Goal: Transaction & Acquisition: Download file/media

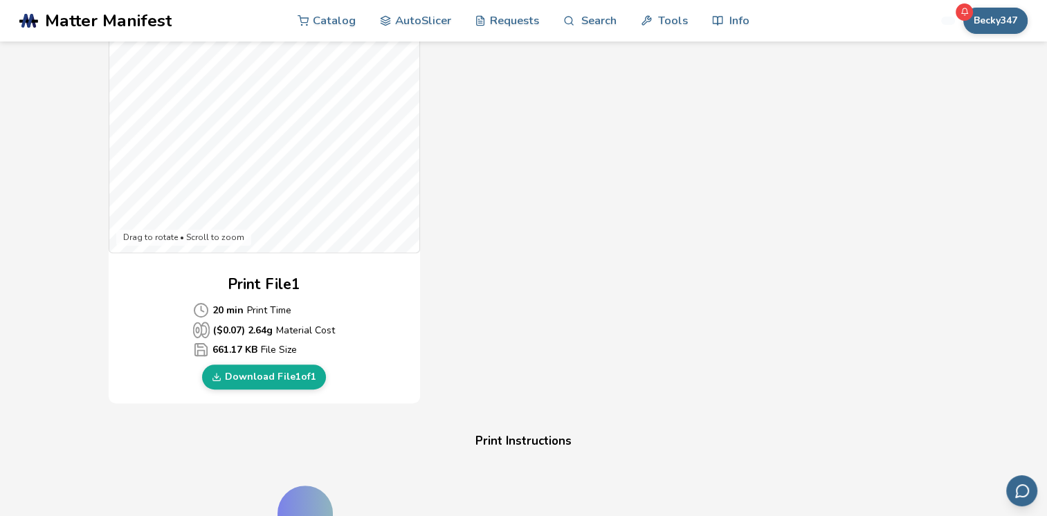
scroll to position [540, 0]
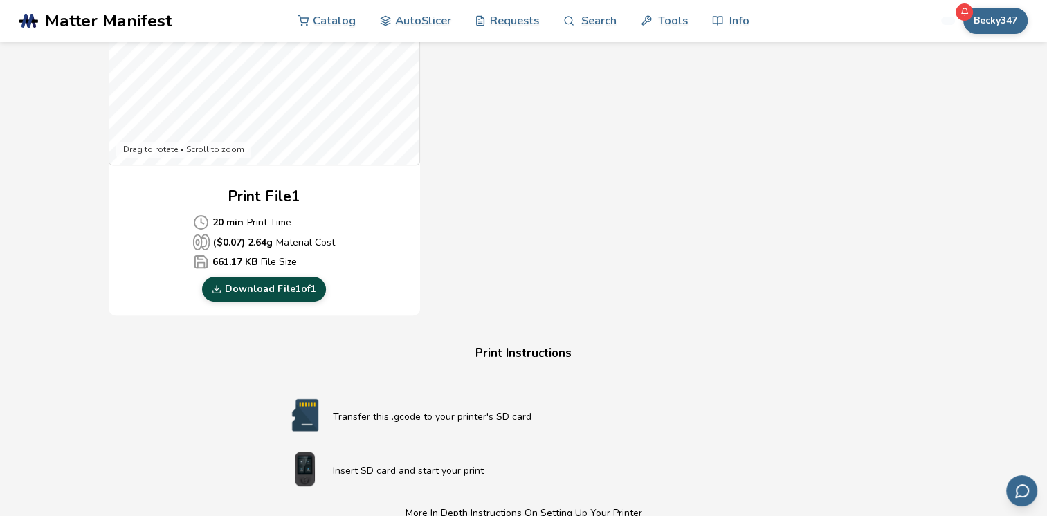
click at [281, 285] on link "Download File 1 of 1" at bounding box center [264, 289] width 124 height 25
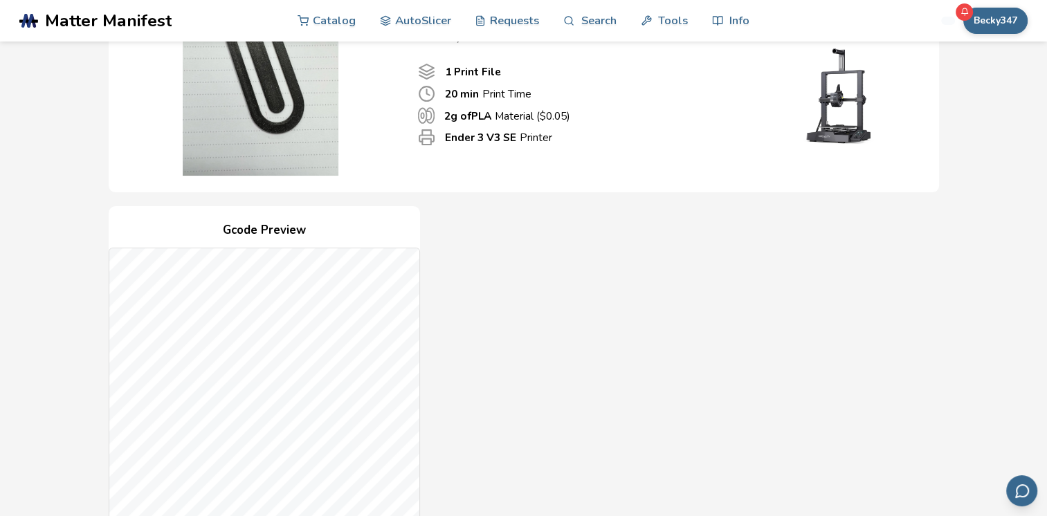
scroll to position [0, 0]
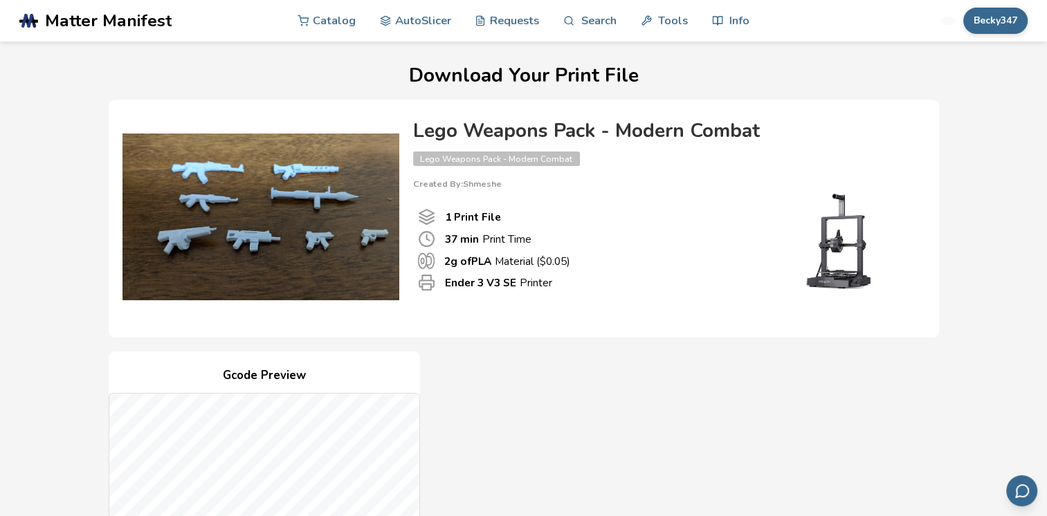
scroll to position [415, 0]
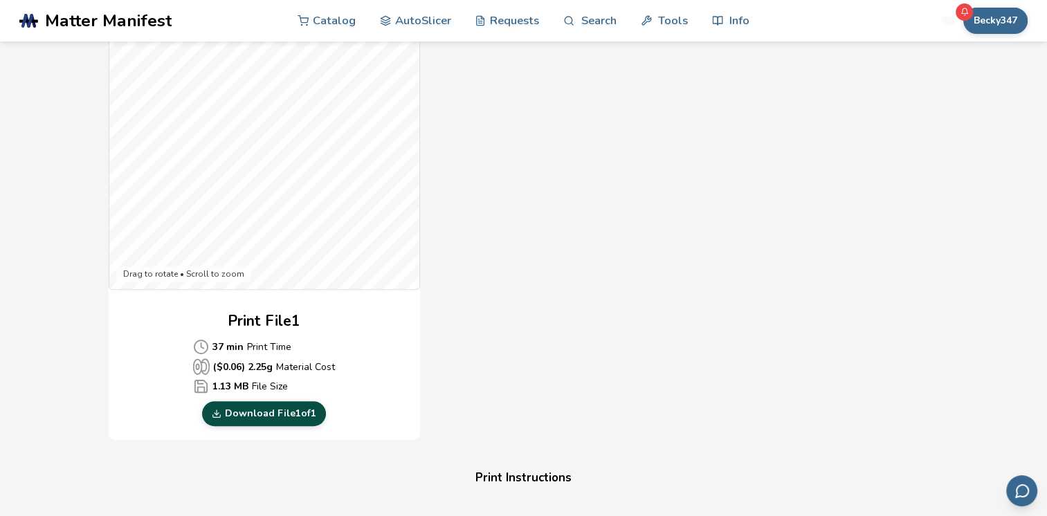
click at [279, 414] on link "Download File 1 of 1" at bounding box center [264, 414] width 124 height 25
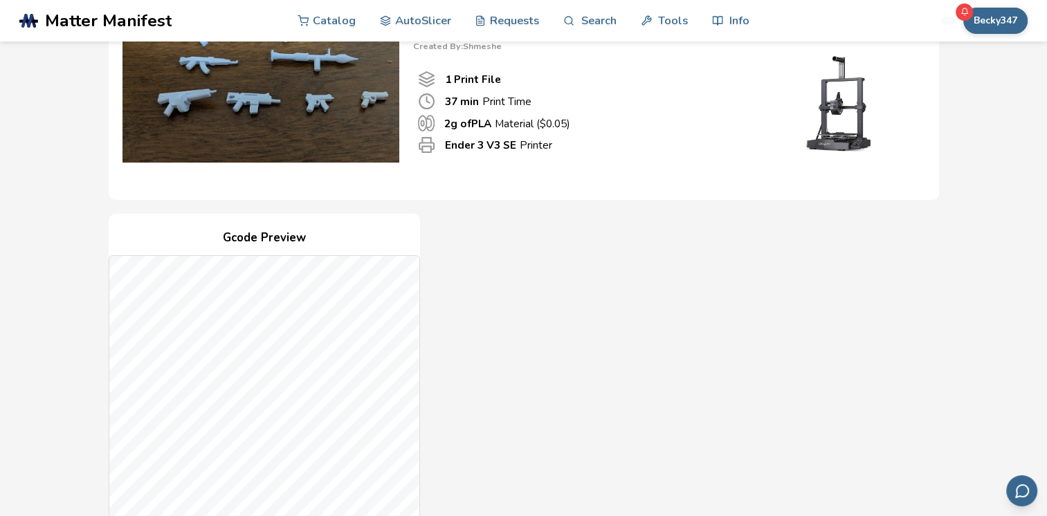
scroll to position [0, 0]
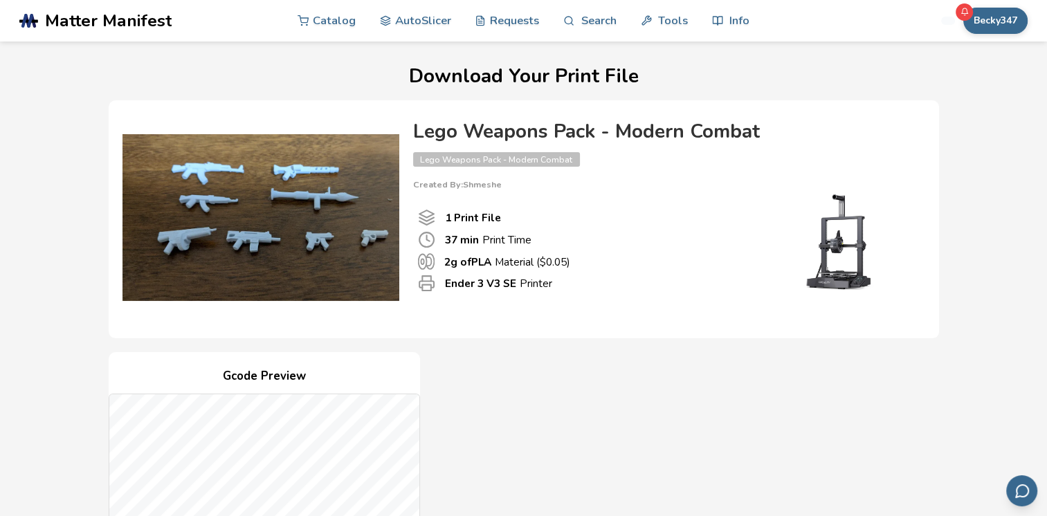
click at [669, 240] on div "37 min Print Time" at bounding box center [583, 239] width 331 height 17
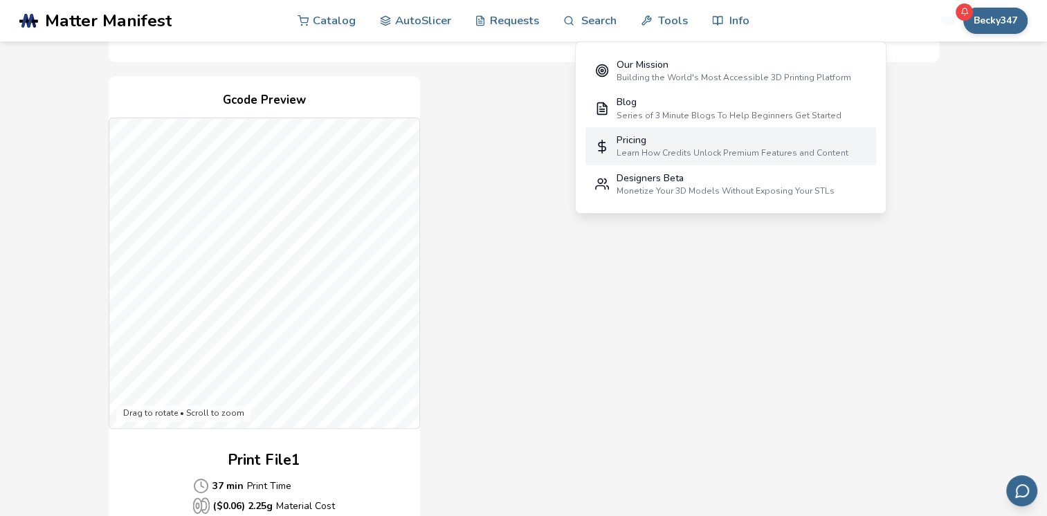
scroll to position [277, 0]
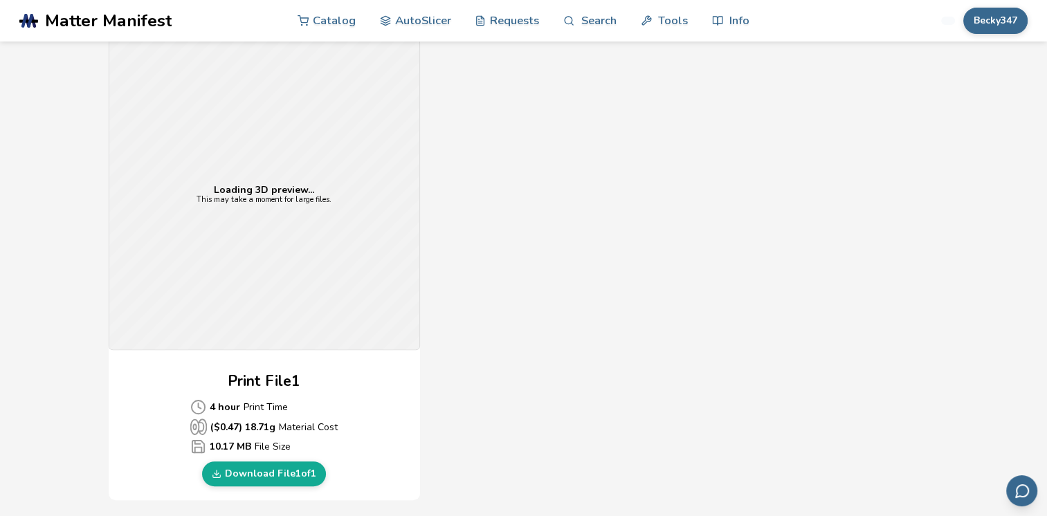
scroll to position [485, 0]
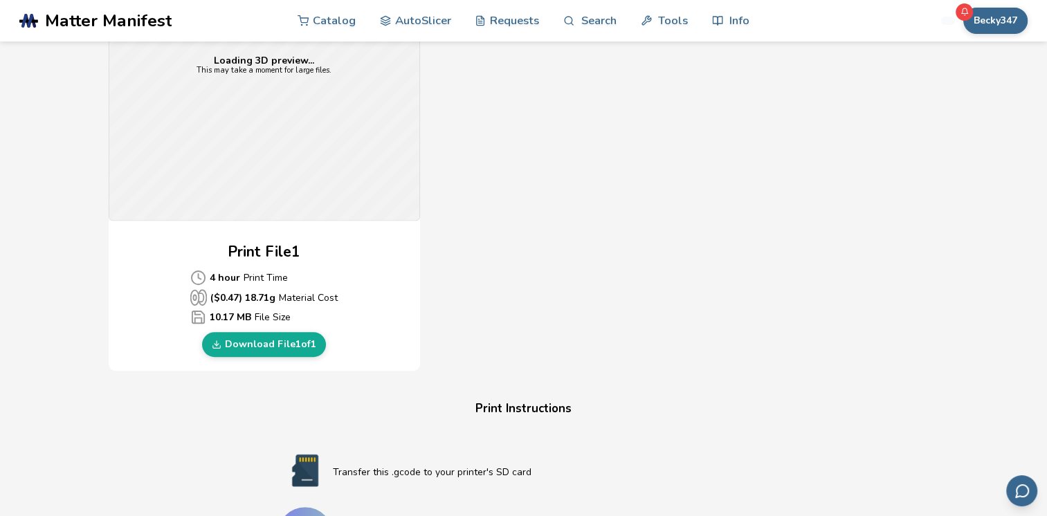
click at [280, 343] on link "Download File 1 of 1" at bounding box center [264, 344] width 124 height 25
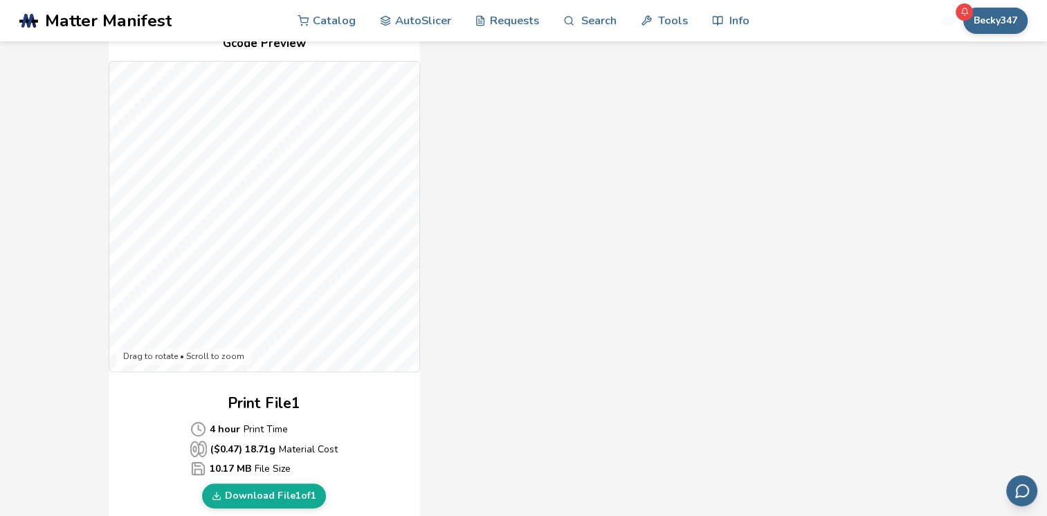
scroll to position [415, 0]
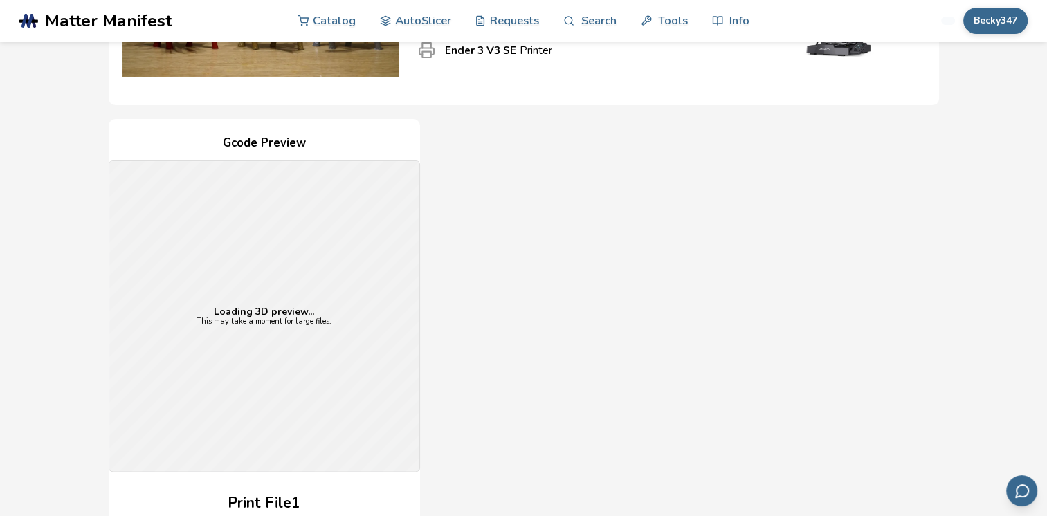
scroll to position [415, 0]
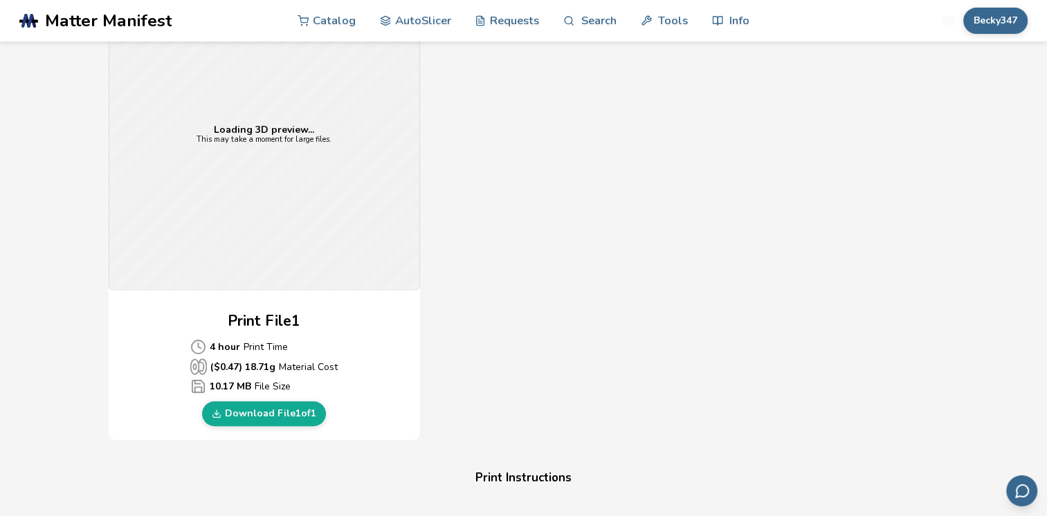
click at [271, 417] on link "Download File 1 of 1" at bounding box center [264, 414] width 124 height 25
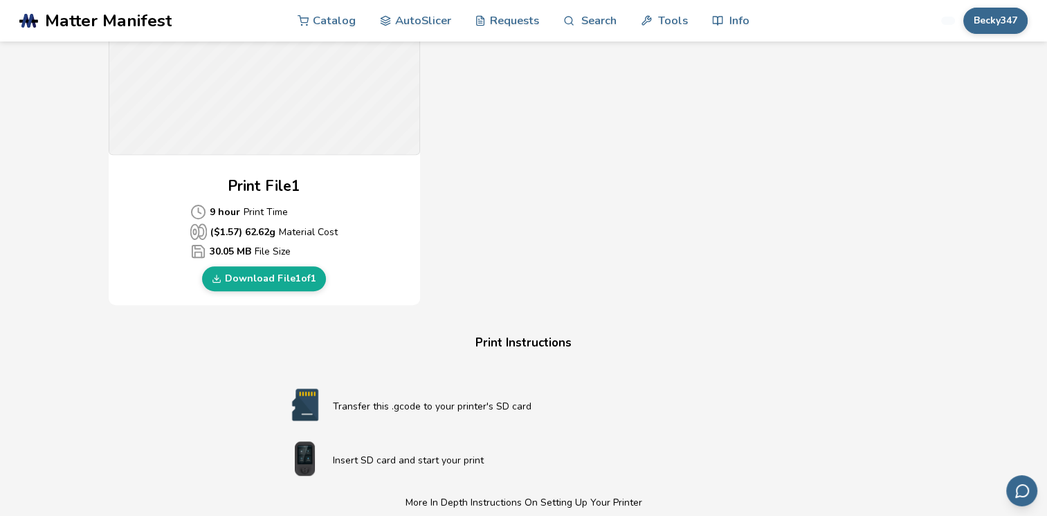
scroll to position [554, 0]
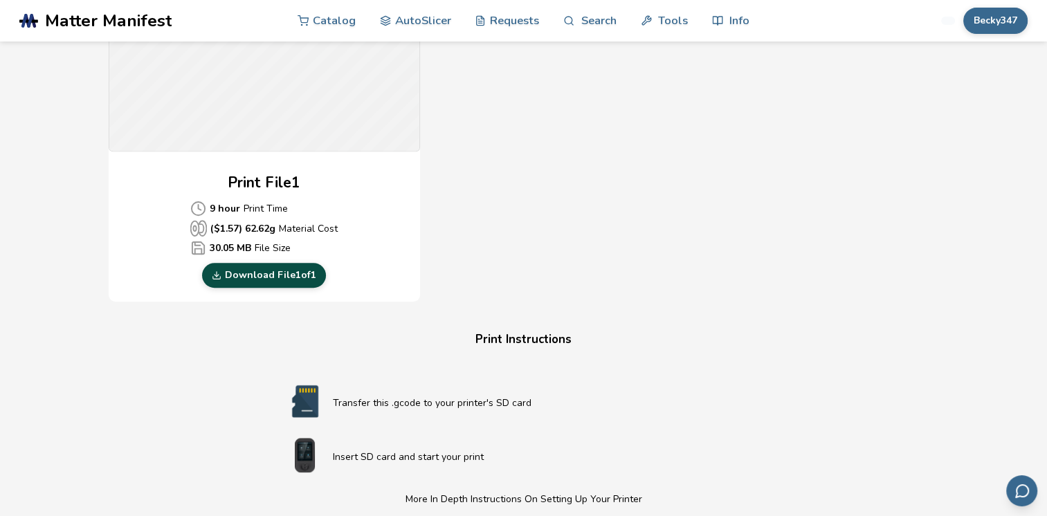
click at [271, 277] on link "Download File 1 of 1" at bounding box center [264, 275] width 124 height 25
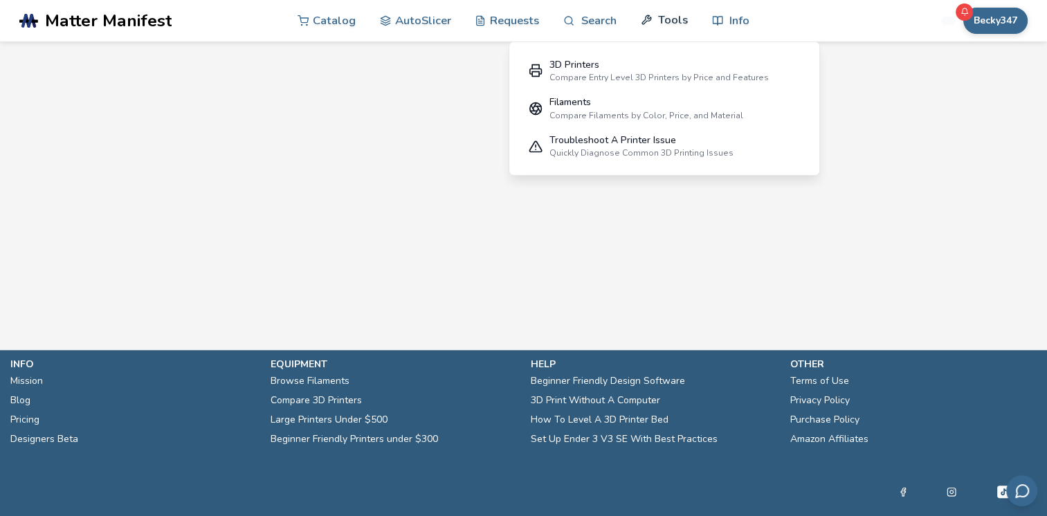
scroll to position [0, 0]
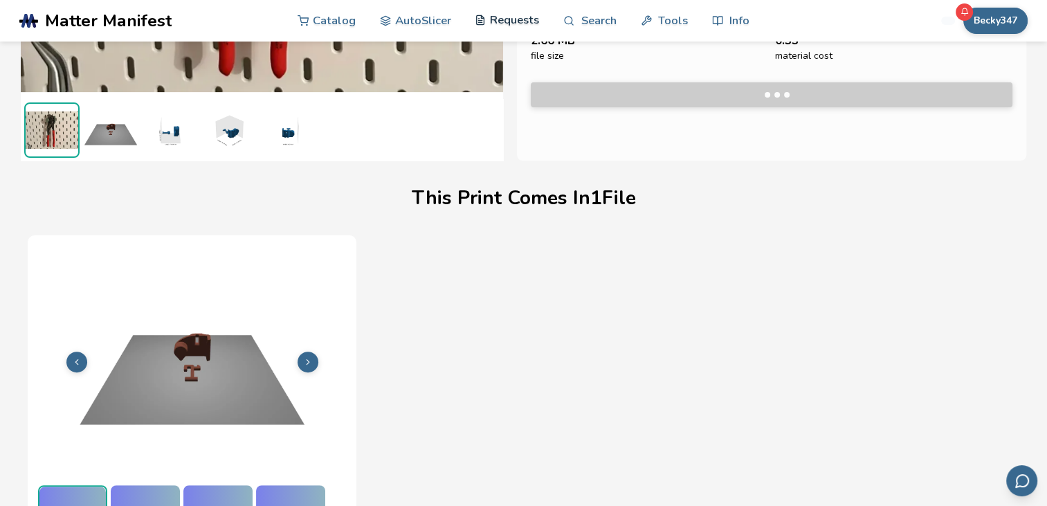
scroll to position [309, 0]
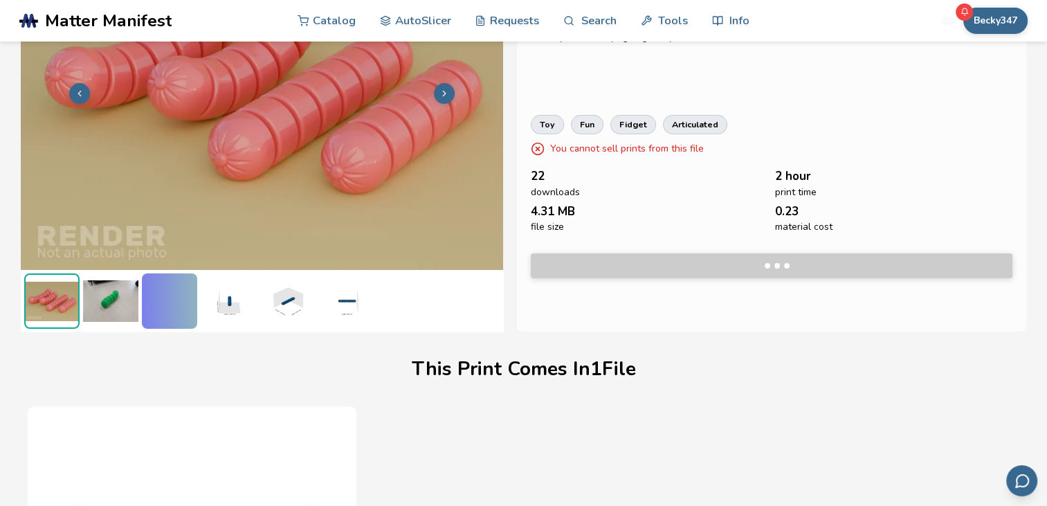
scroll to position [309, 0]
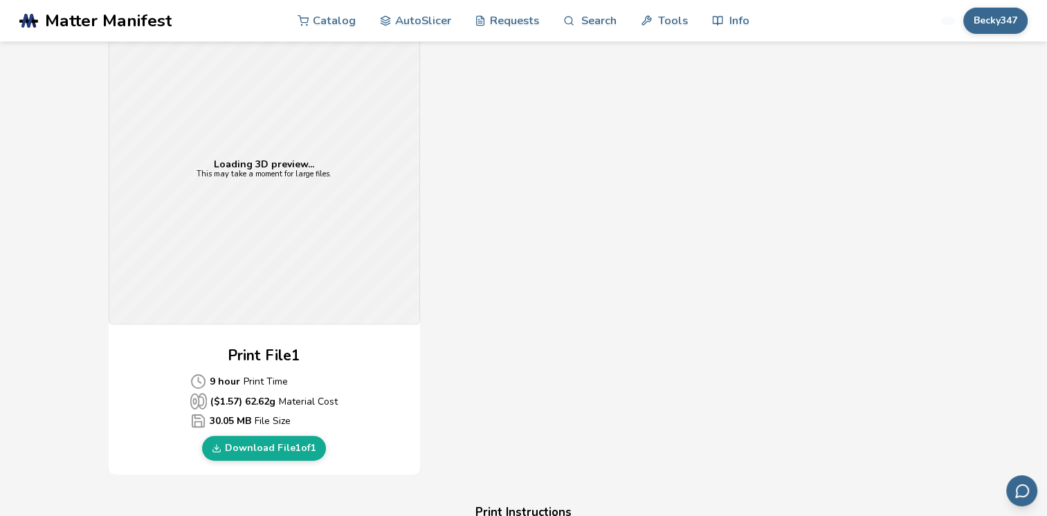
scroll to position [485, 0]
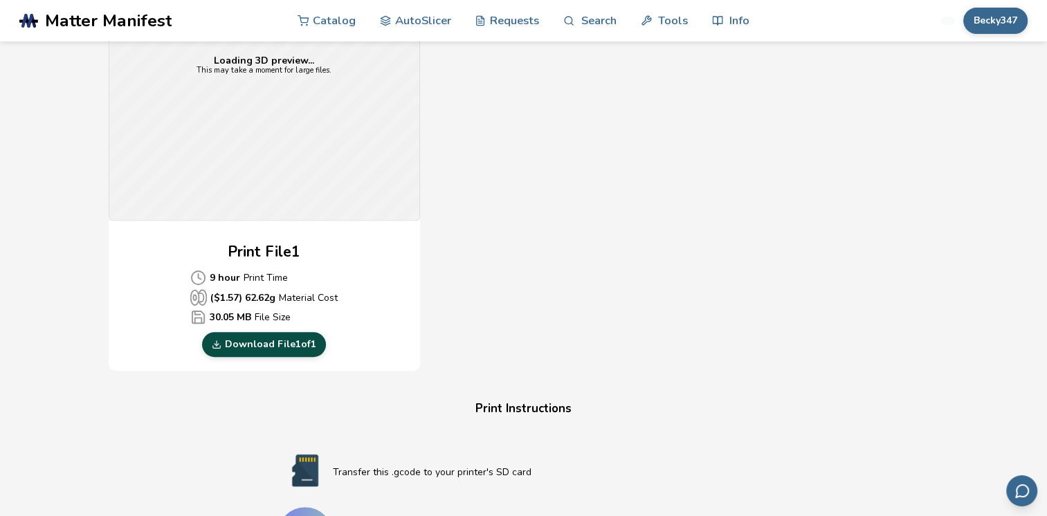
click at [272, 348] on link "Download File 1 of 1" at bounding box center [264, 344] width 124 height 25
